Goal: Task Accomplishment & Management: Use online tool/utility

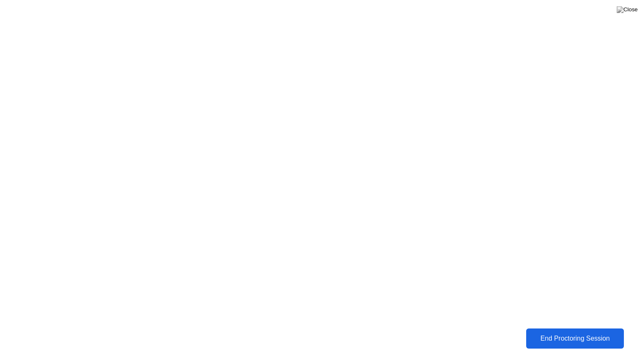
click at [585, 345] on button "End Proctoring Session" at bounding box center [575, 339] width 98 height 20
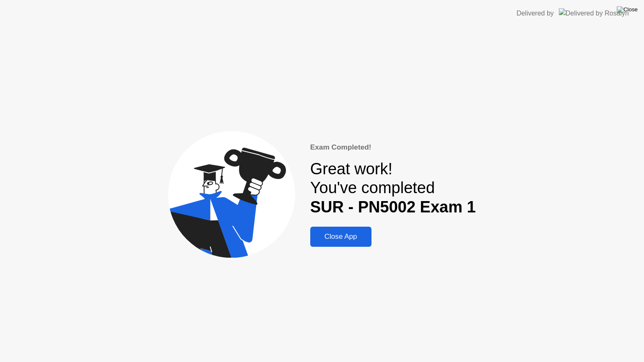
click at [633, 9] on img at bounding box center [627, 9] width 21 height 7
